Goal: Check status: Check status

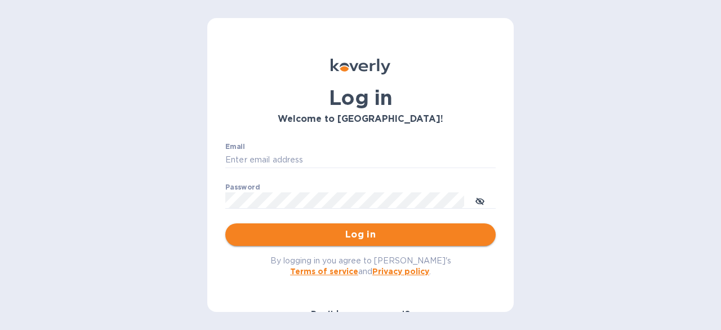
type input "[PERSON_NAME][EMAIL_ADDRESS][DOMAIN_NAME]"
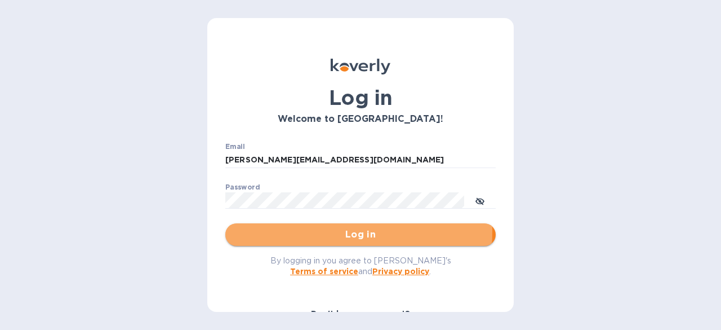
click at [304, 231] on span "Log in" at bounding box center [360, 235] width 252 height 14
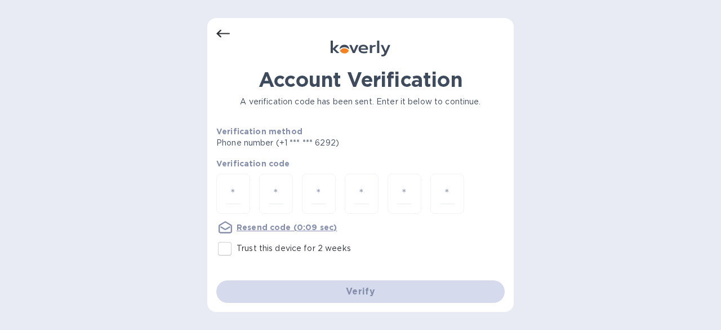
click at [228, 251] on input "Trust this device for 2 weeks" at bounding box center [225, 249] width 24 height 24
checkbox input "true"
click at [231, 198] on input "number" at bounding box center [233, 193] width 15 height 21
type input "6"
type input "9"
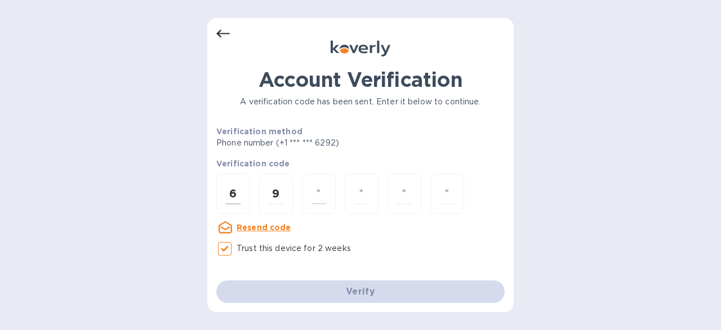
type input "7"
type input "9"
type input "7"
type input "1"
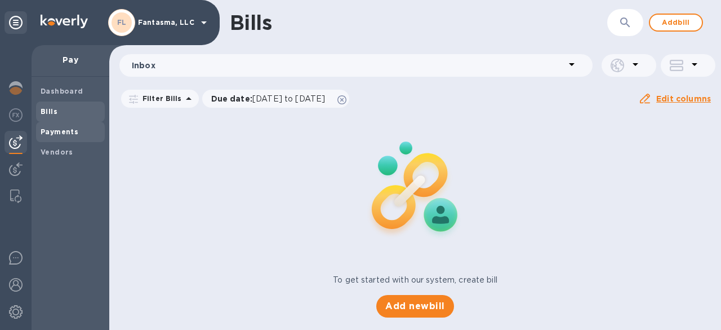
click at [71, 127] on b "Payments" at bounding box center [60, 131] width 38 height 8
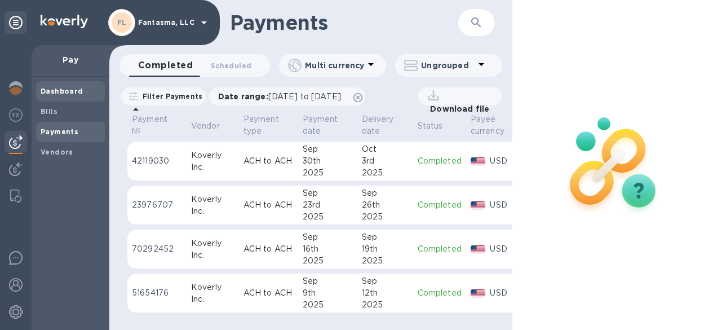
click at [65, 91] on b "Dashboard" at bounding box center [62, 91] width 43 height 8
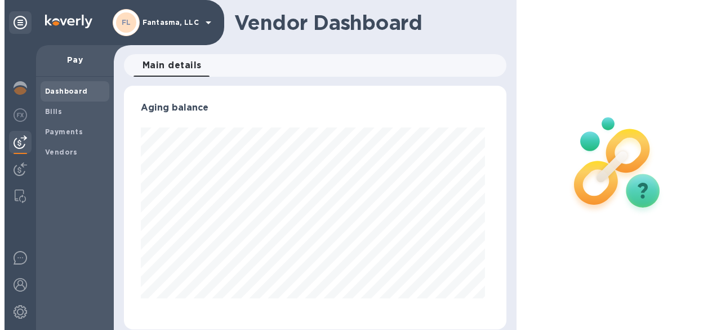
scroll to position [243, 378]
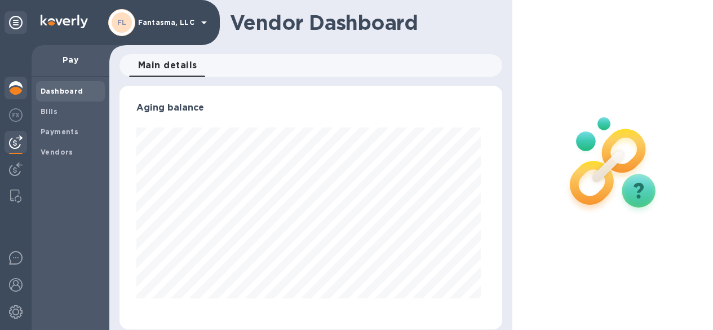
click at [18, 89] on img at bounding box center [16, 88] width 14 height 14
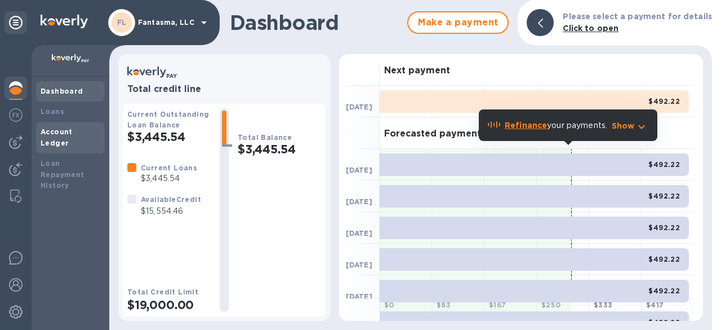
click at [73, 128] on b "Account Ledger" at bounding box center [57, 137] width 32 height 20
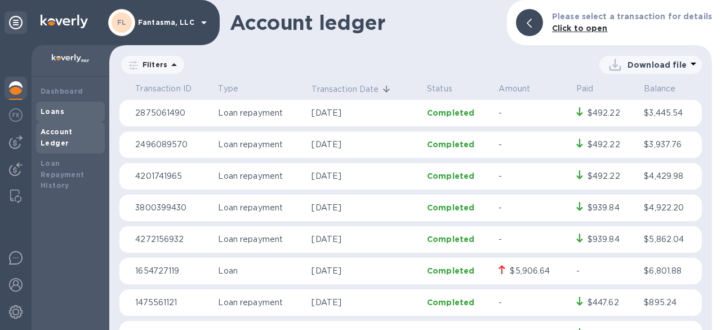
click at [68, 111] on div "Loans" at bounding box center [71, 111] width 60 height 11
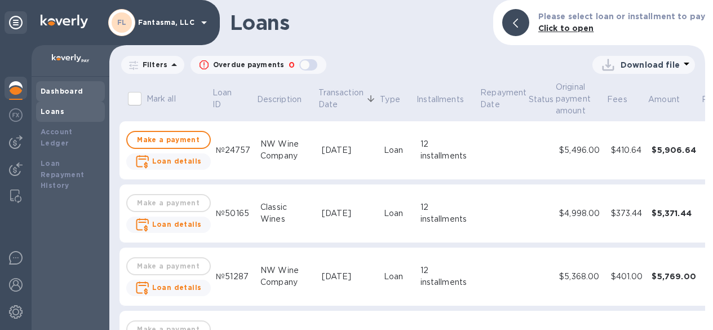
click at [73, 92] on b "Dashboard" at bounding box center [62, 91] width 43 height 8
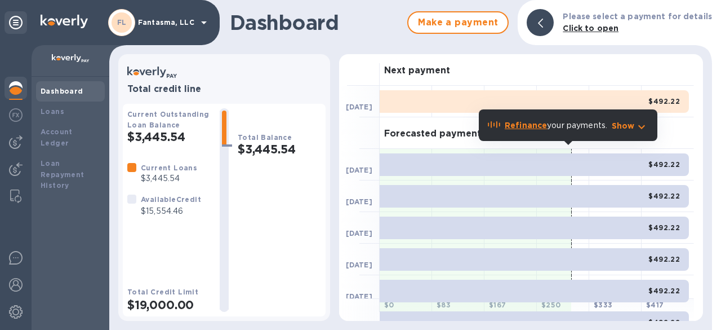
click at [83, 88] on div "Dashboard" at bounding box center [71, 91] width 60 height 11
click at [77, 139] on div "Account Ledger" at bounding box center [70, 138] width 69 height 32
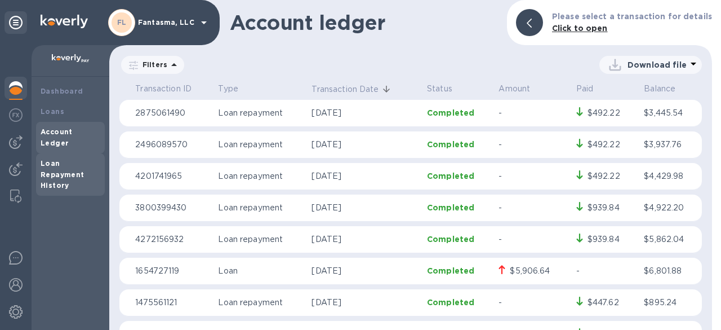
click at [79, 162] on b "Loan Repayment History" at bounding box center [63, 174] width 44 height 31
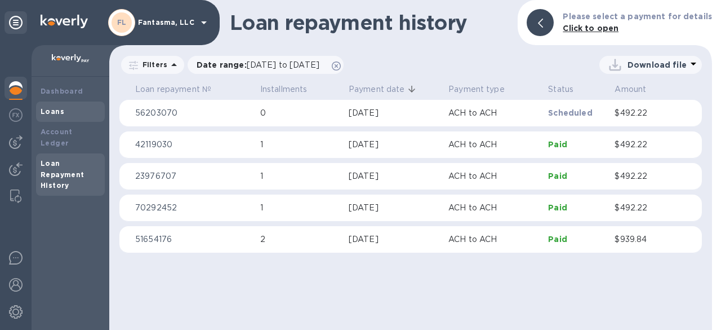
click at [72, 112] on div "Loans" at bounding box center [71, 111] width 60 height 11
